Goal: Task Accomplishment & Management: Complete application form

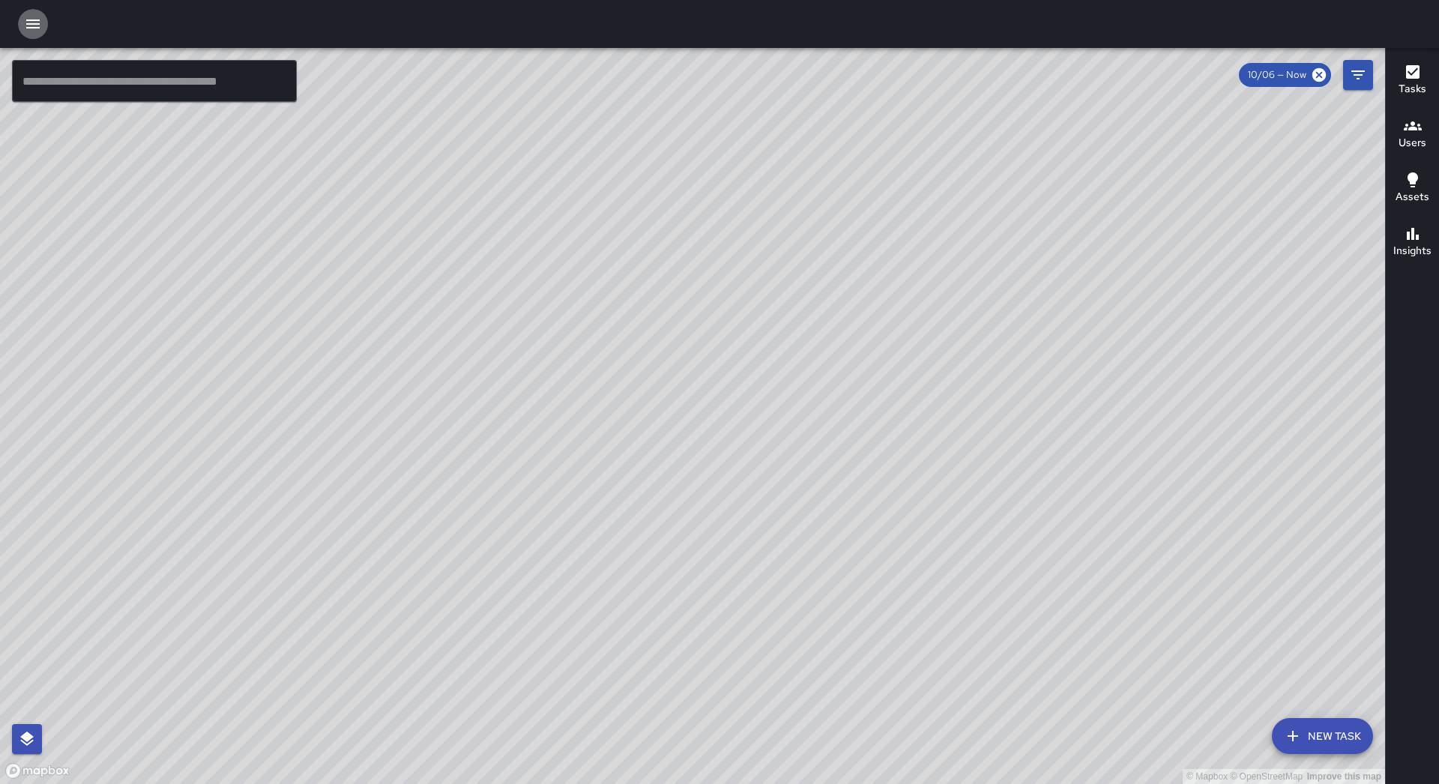
click at [29, 19] on icon "button" at bounding box center [33, 24] width 18 height 18
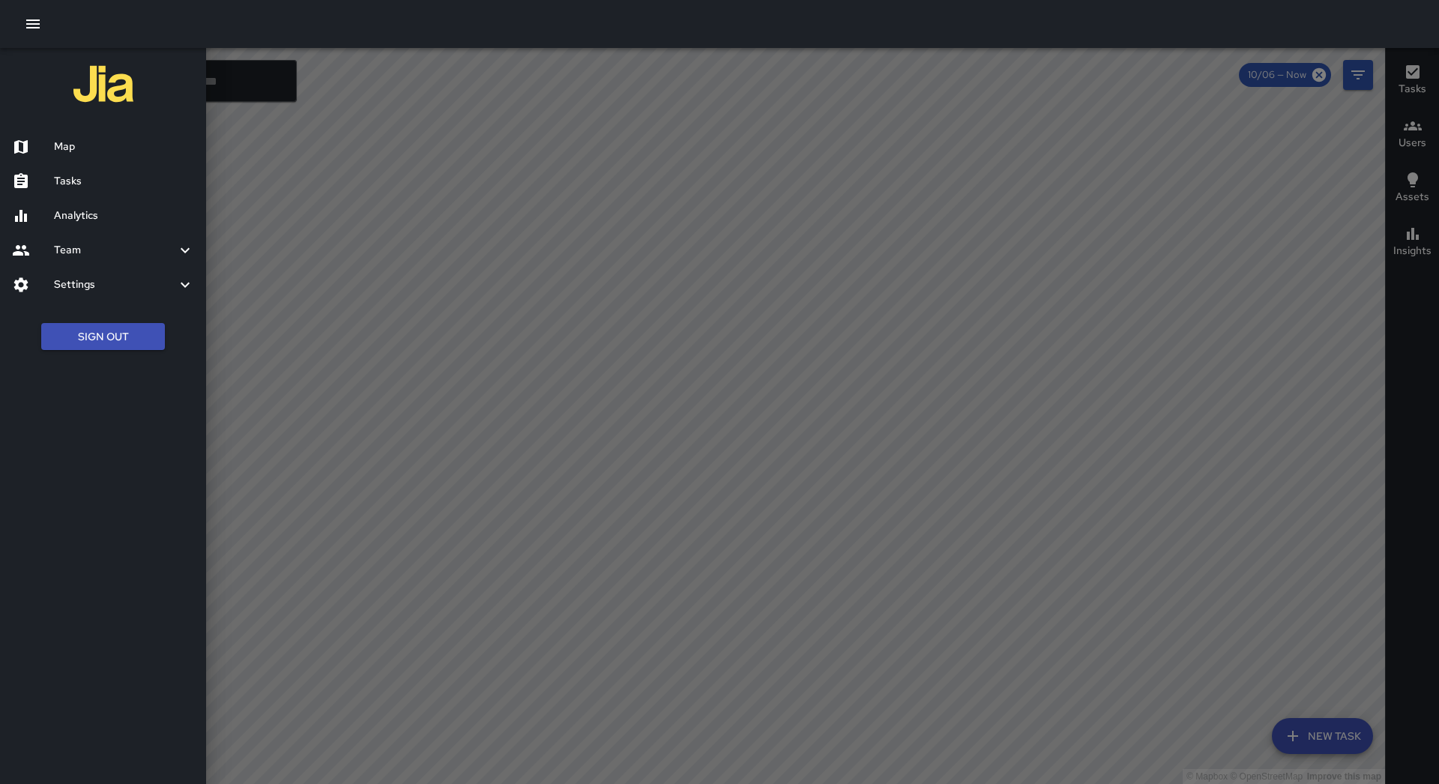
click at [148, 197] on ul "Map Tasks Analytics Team Leaderboard Settings Geofence and Zones Divisions and …" at bounding box center [103, 216] width 206 height 184
click at [153, 187] on h6 "Tasks" at bounding box center [124, 181] width 140 height 16
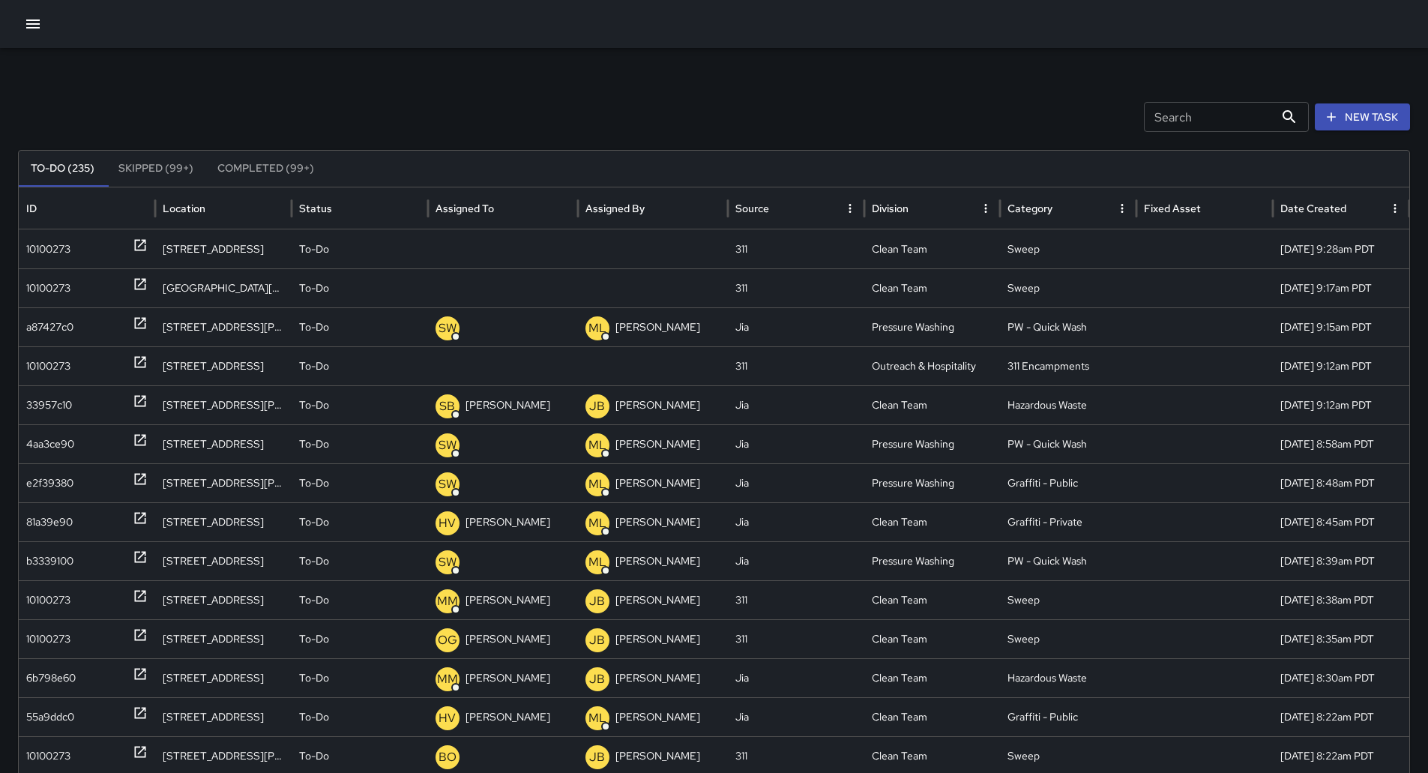
click at [501, 198] on button "Sort" at bounding box center [506, 208] width 21 height 21
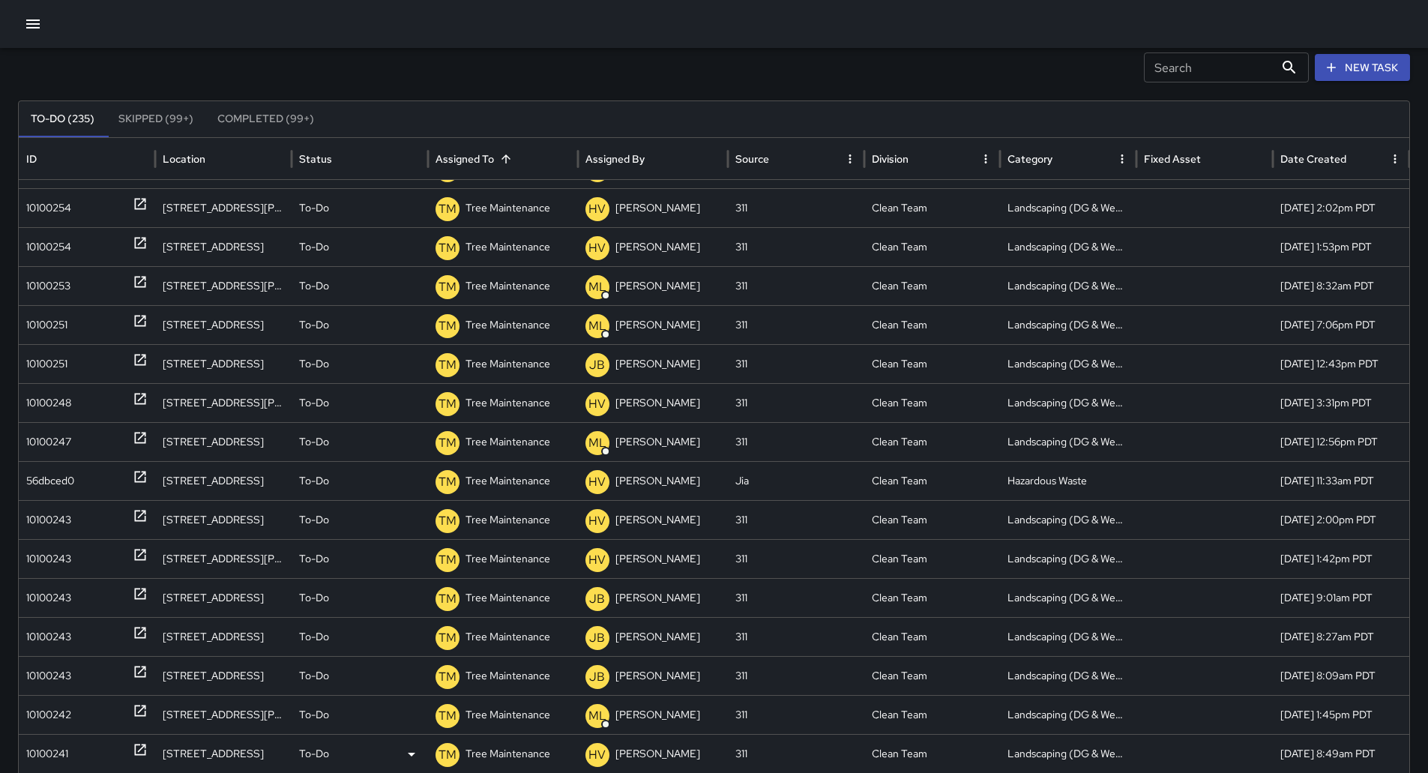
scroll to position [126, 0]
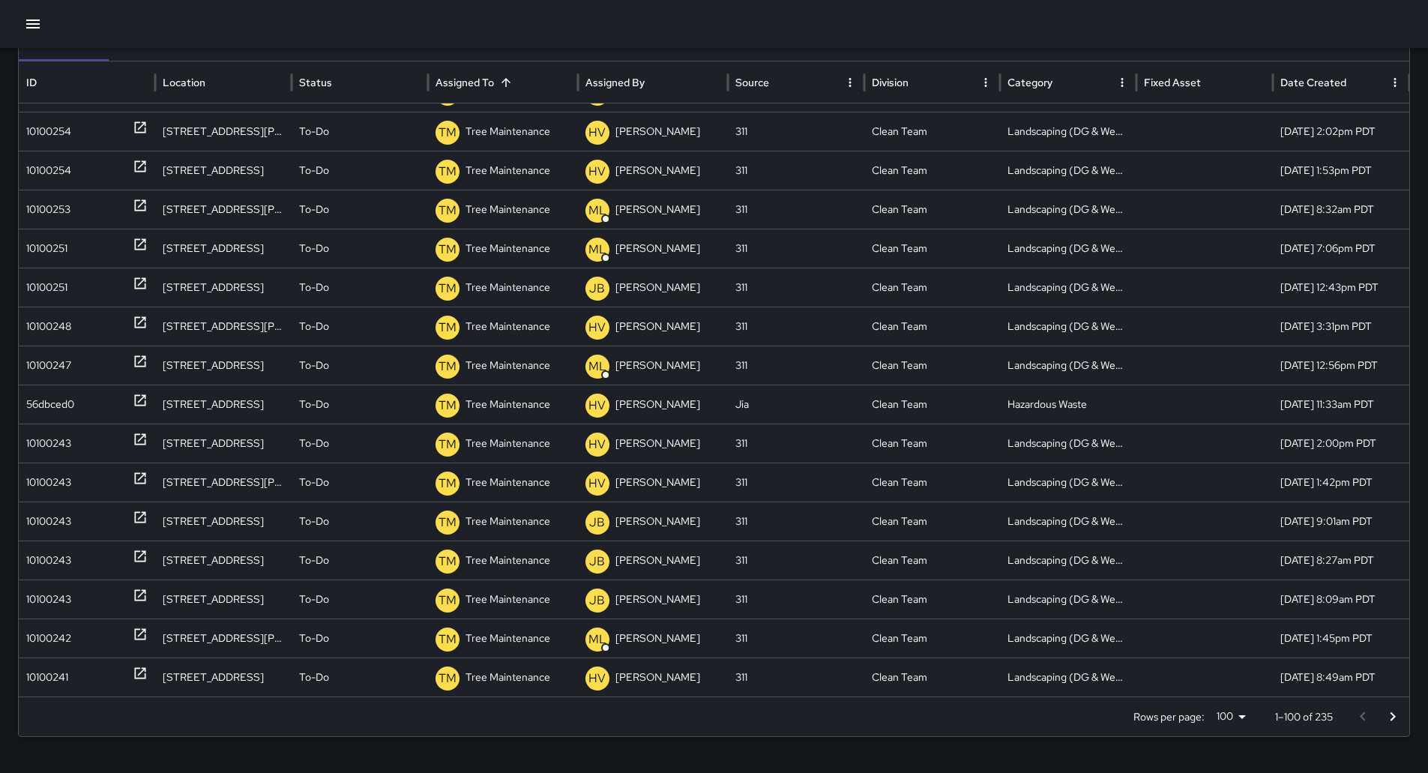
click at [1405, 707] on button "Go to next page" at bounding box center [1393, 717] width 30 height 30
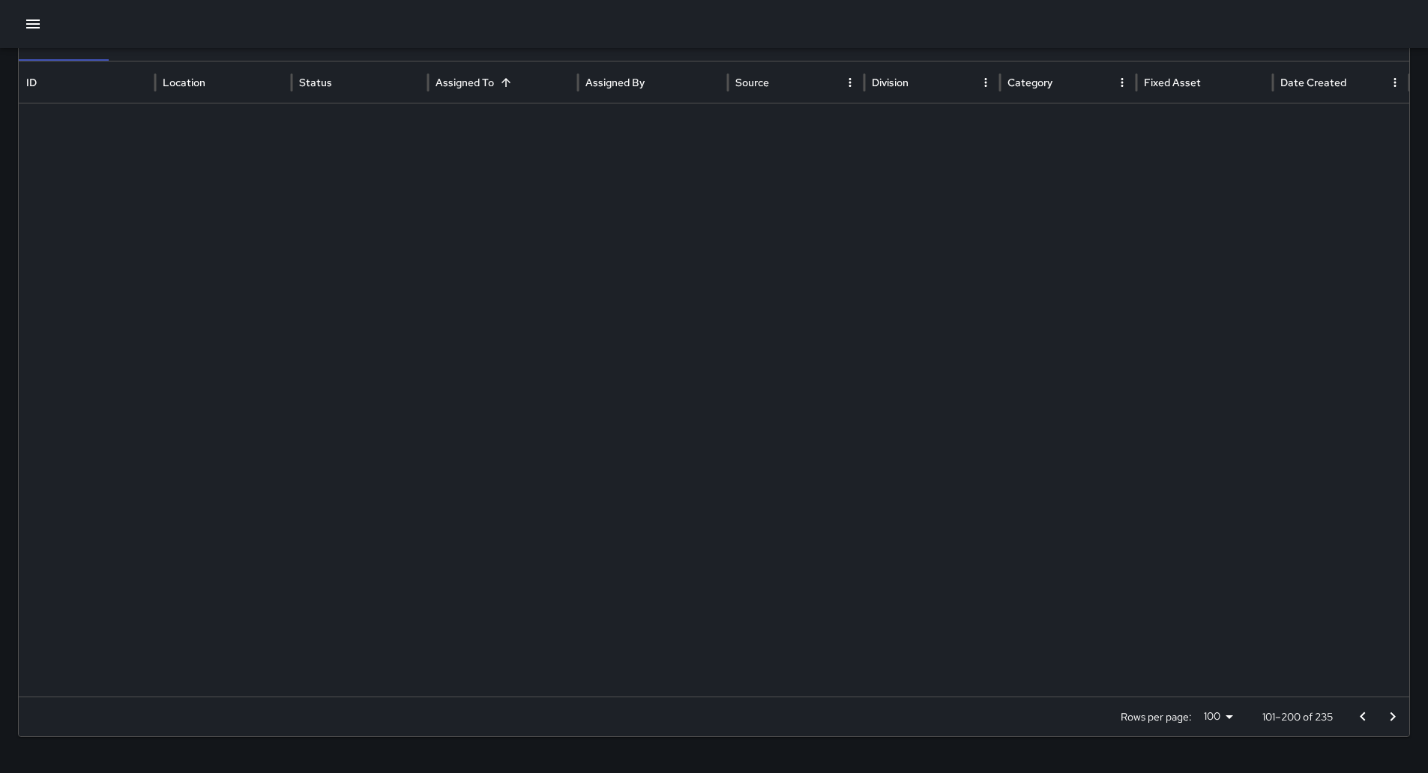
scroll to position [0, 0]
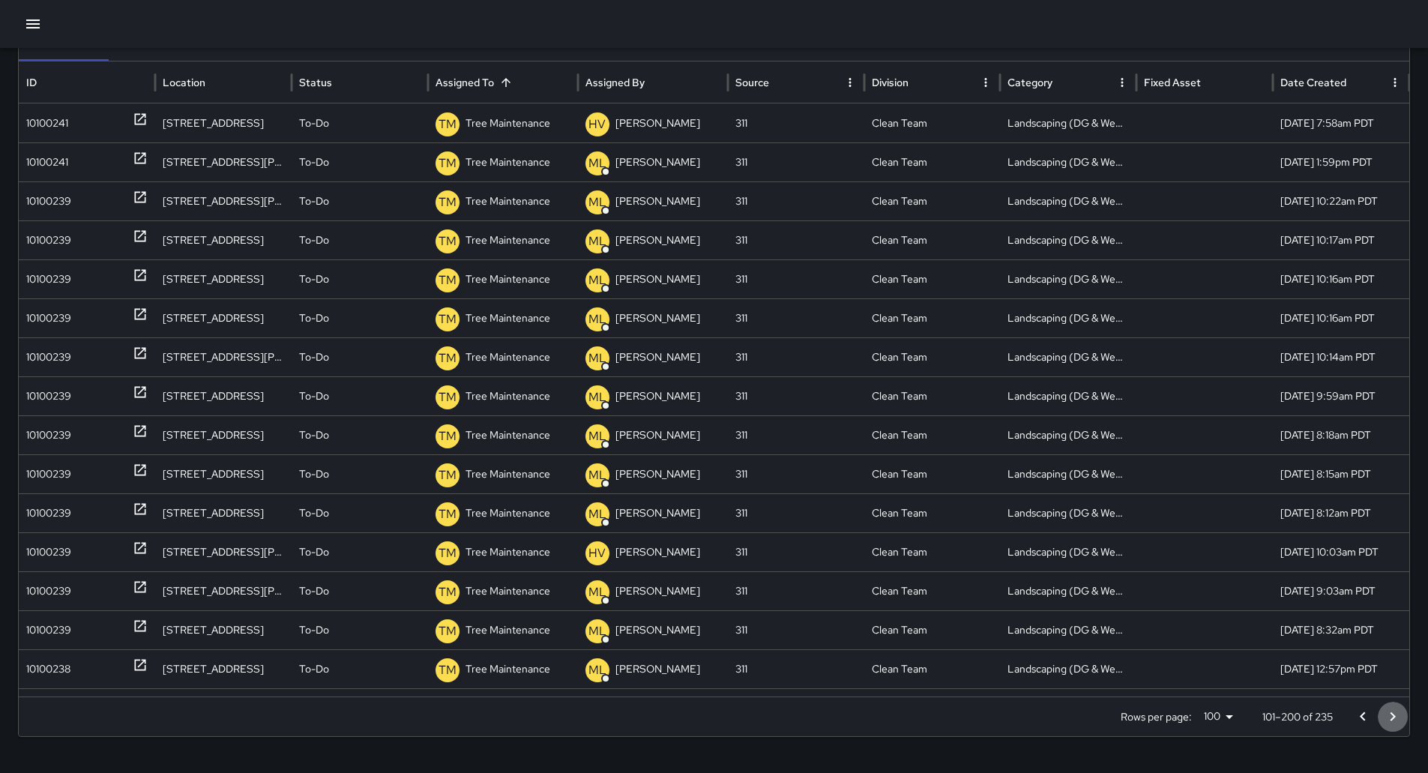
click at [1408, 705] on button "Go to next page" at bounding box center [1393, 717] width 30 height 30
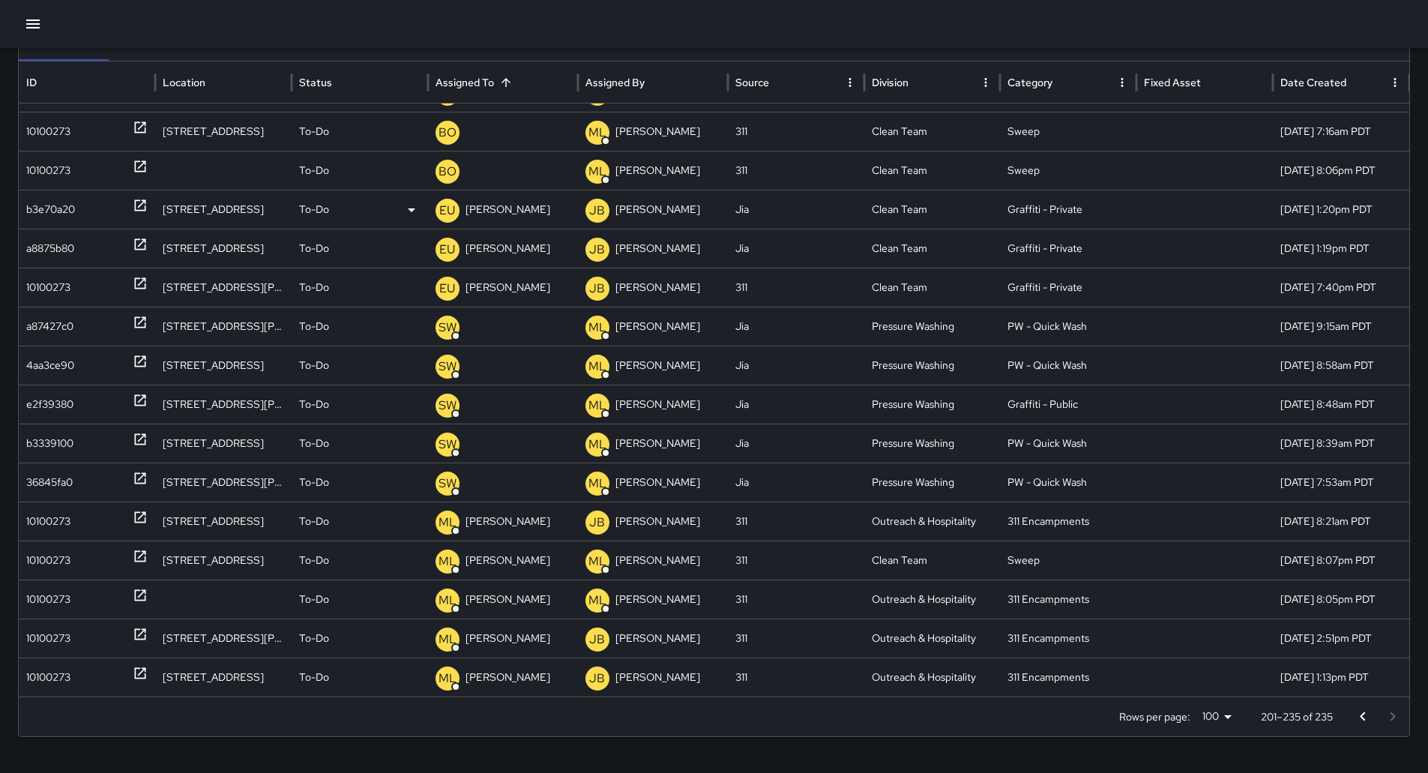
click at [49, 213] on div "b3e70a20" at bounding box center [50, 209] width 49 height 38
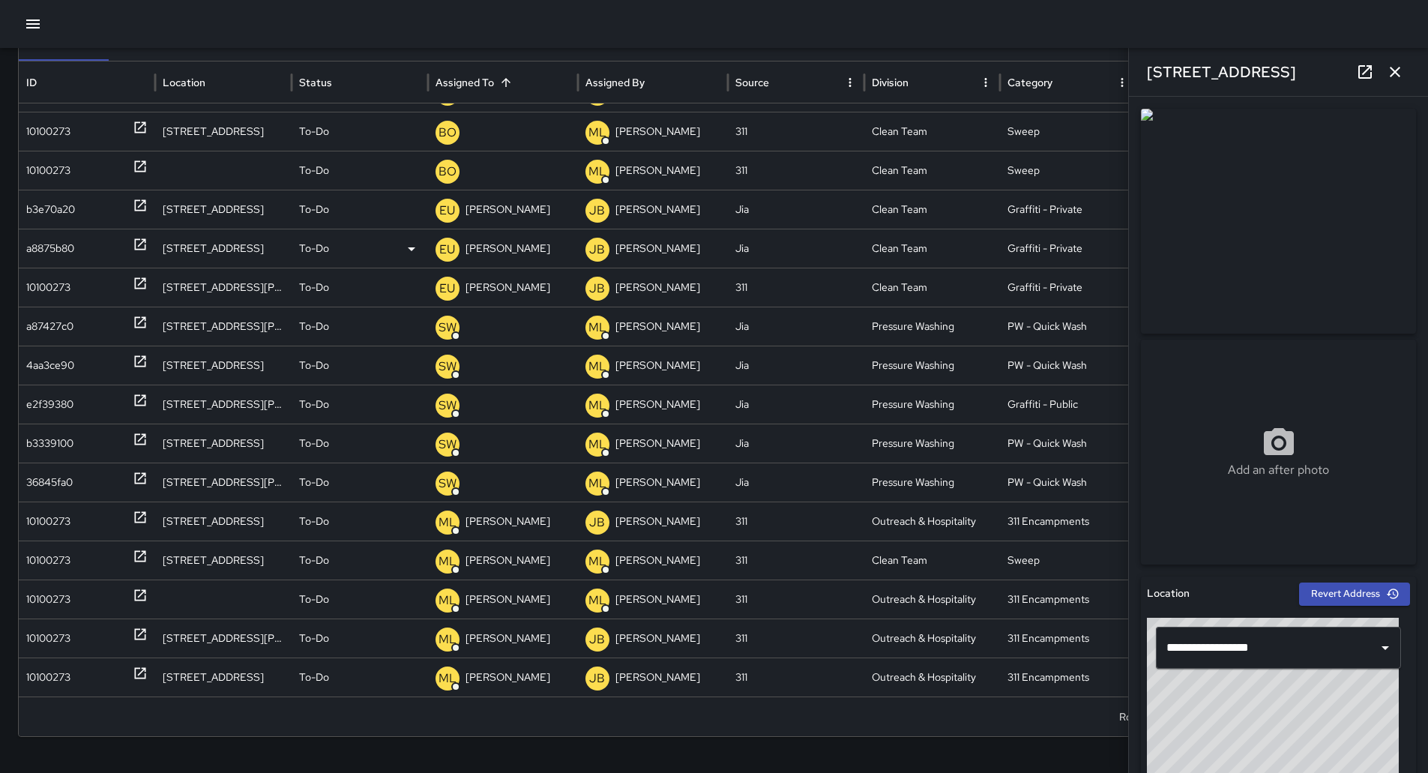
click at [53, 238] on div "a8875b80" at bounding box center [50, 248] width 48 height 38
click at [53, 180] on div "10100273" at bounding box center [48, 170] width 44 height 38
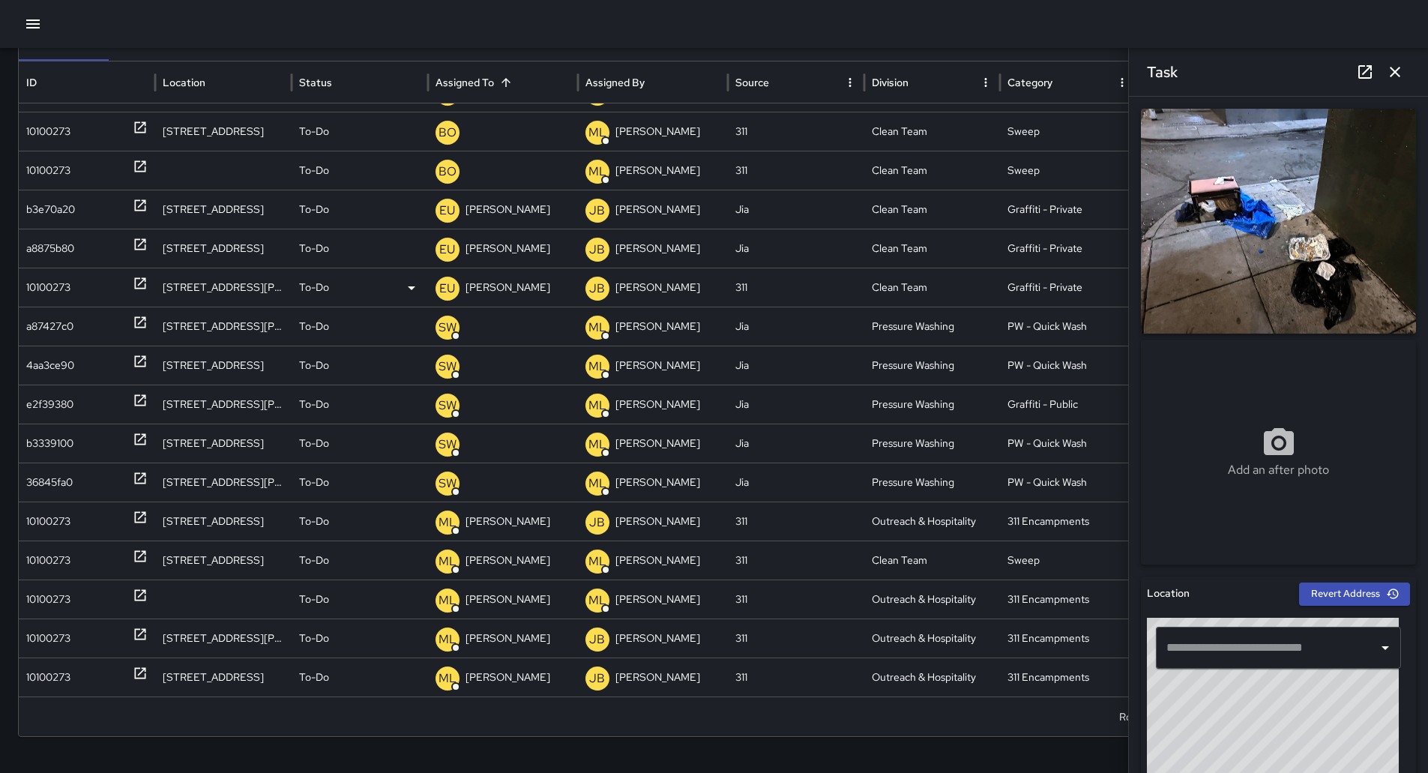
click at [37, 285] on div "10100273" at bounding box center [48, 287] width 44 height 38
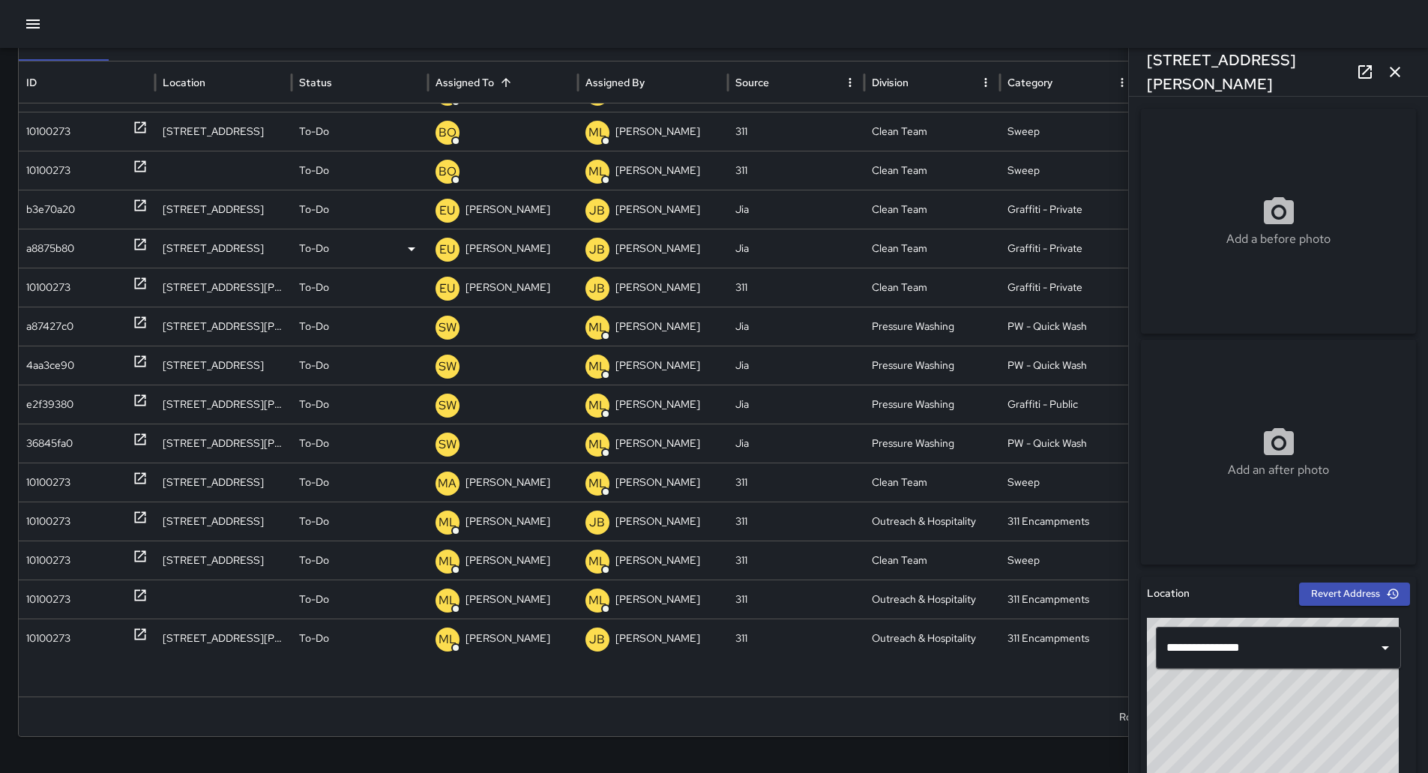
scroll to position [611, 0]
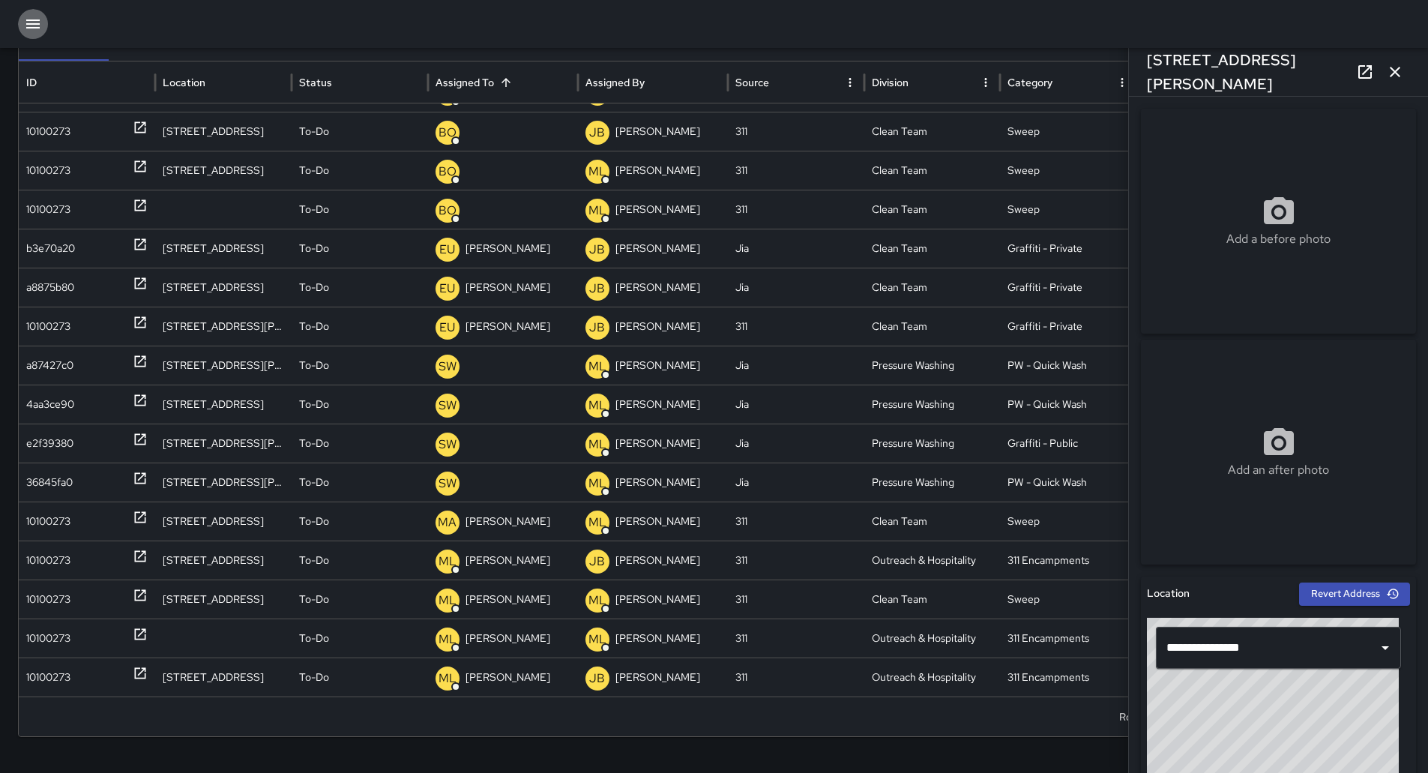
click at [34, 14] on button "button" at bounding box center [33, 24] width 30 height 30
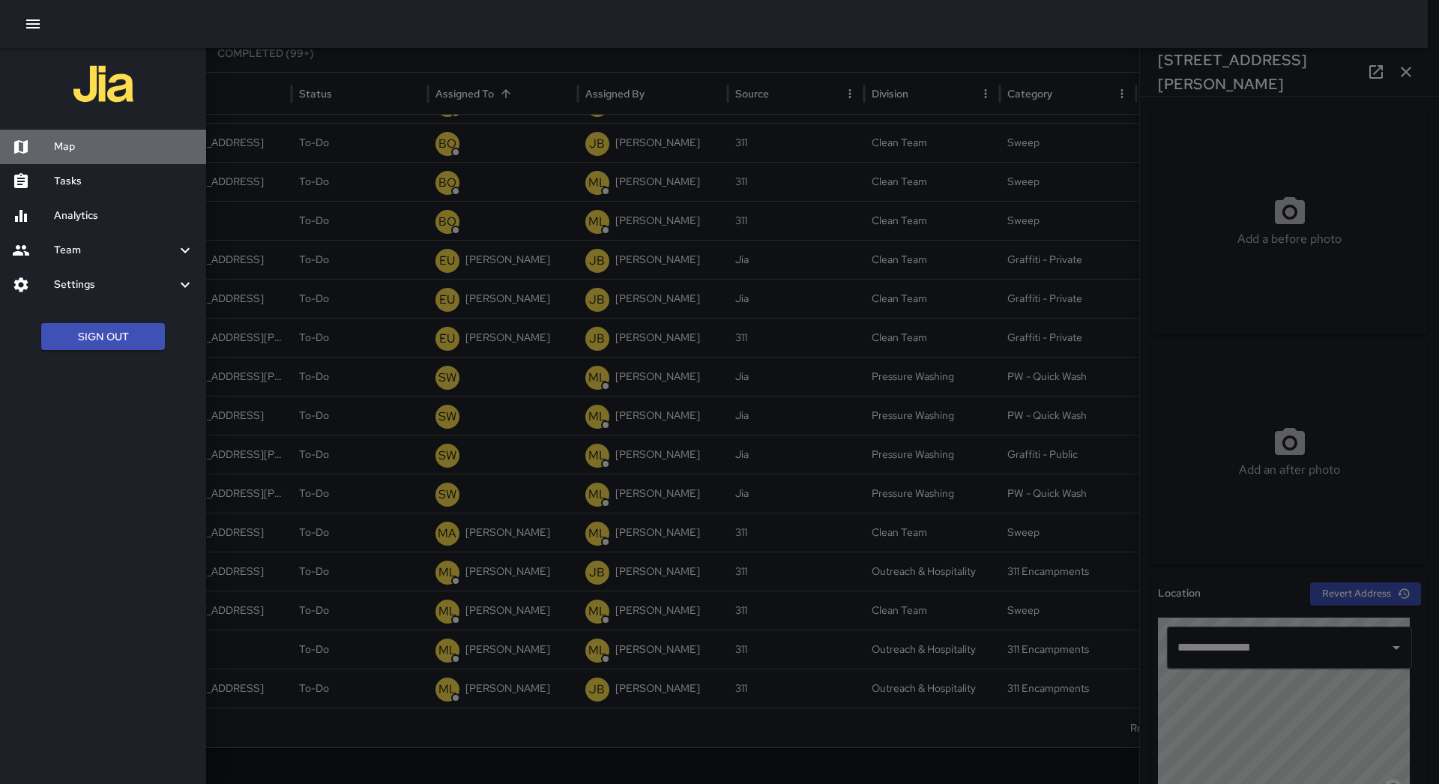
click at [82, 137] on div "Map" at bounding box center [103, 147] width 206 height 34
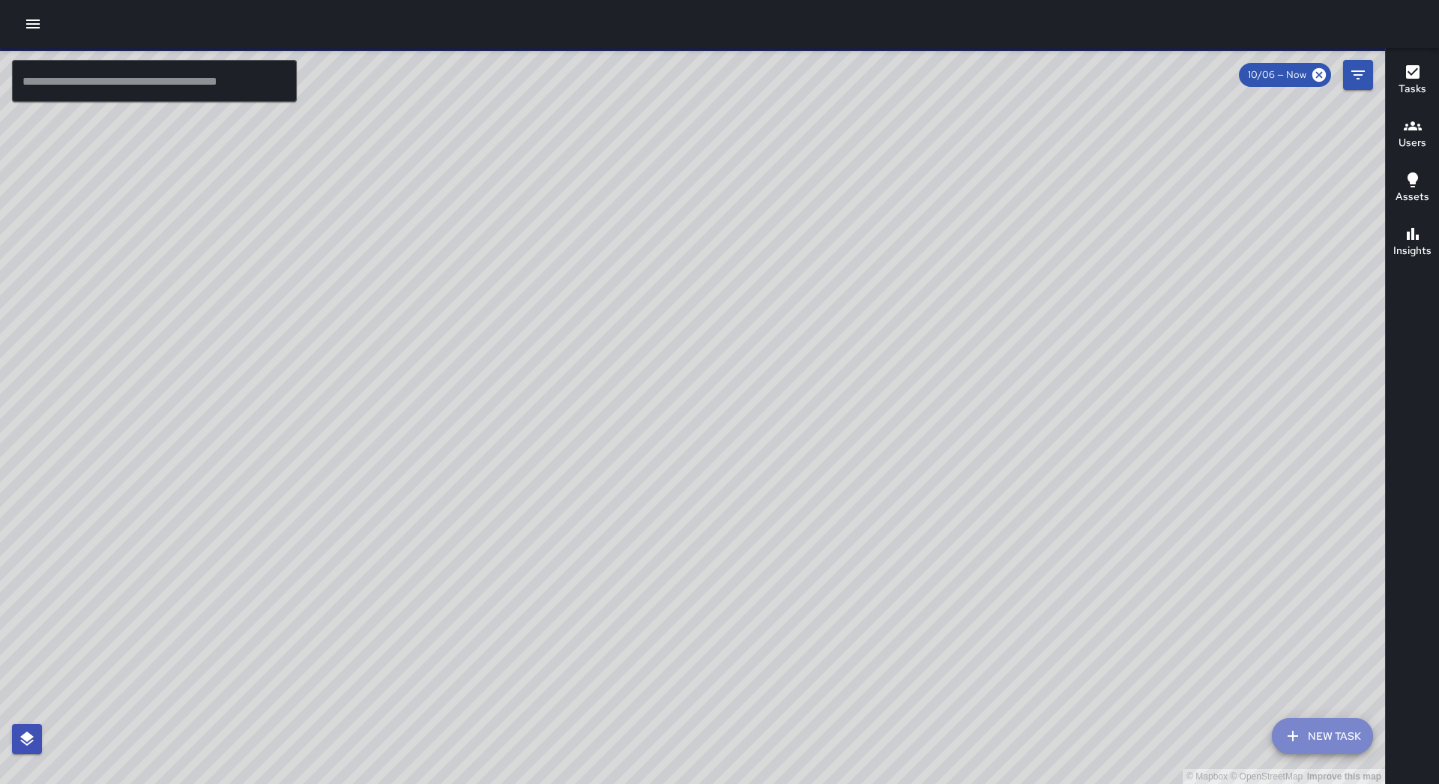
click at [1328, 726] on button "New Task" at bounding box center [1322, 736] width 101 height 36
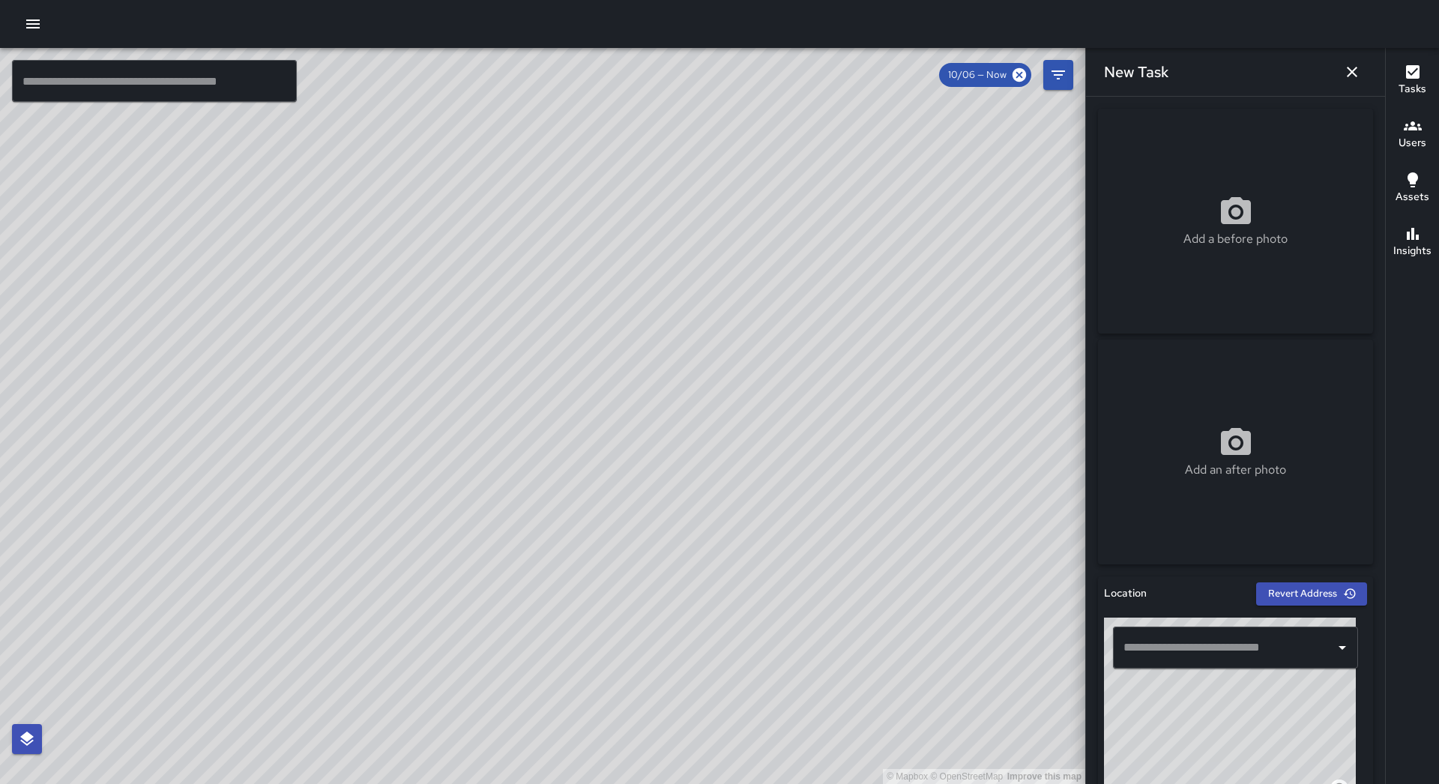
click at [1208, 642] on input "text" at bounding box center [1224, 647] width 209 height 28
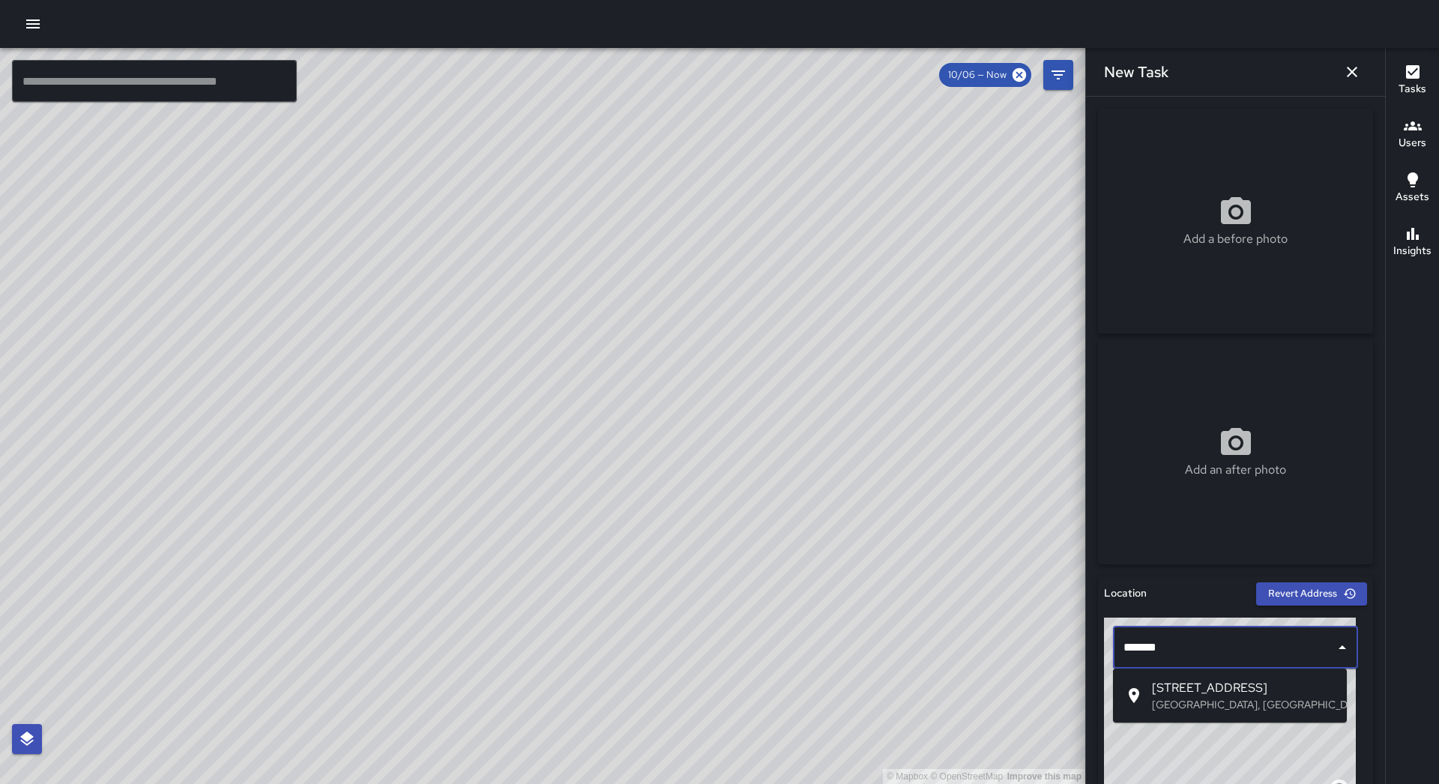
type input "*******"
